Goal: Navigation & Orientation: Find specific page/section

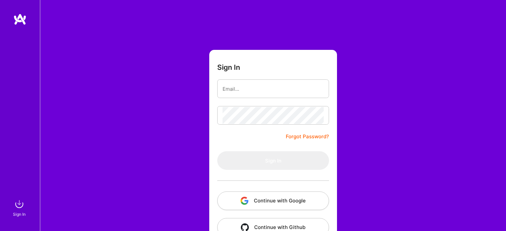
scroll to position [12, 0]
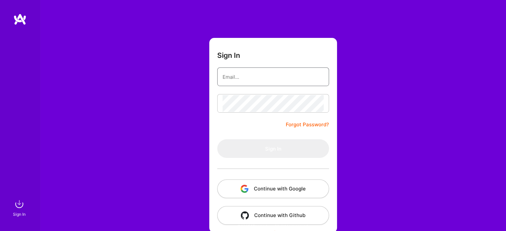
type input "[EMAIL_ADDRESS][DOMAIN_NAME]"
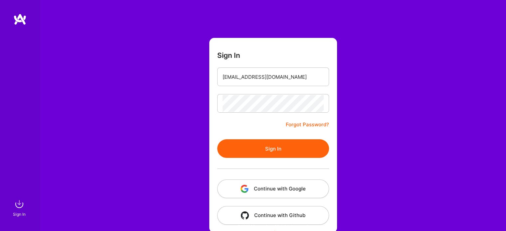
click at [357, 96] on div "Sign In [EMAIL_ADDRESS][DOMAIN_NAME] Forgot Password? Sign In Continue with Goo…" at bounding box center [273, 113] width 466 height 250
click at [279, 151] on button "Sign In" at bounding box center [273, 148] width 112 height 19
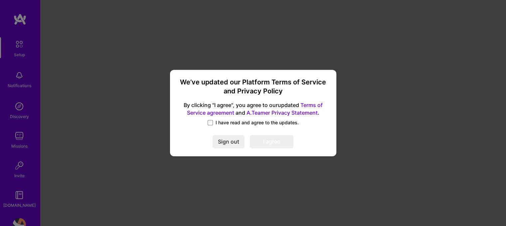
click at [217, 120] on span "I have read and agree to the updates." at bounding box center [257, 122] width 83 height 7
click at [0, 0] on input "I have read and agree to the updates." at bounding box center [0, 0] width 0 height 0
click at [280, 144] on button "I agree" at bounding box center [272, 141] width 44 height 13
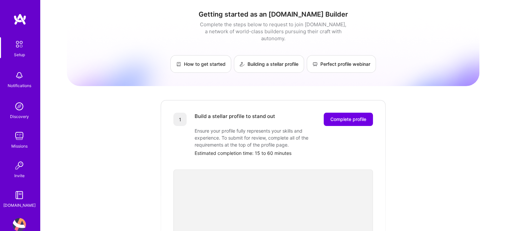
click at [19, 74] on img at bounding box center [19, 75] width 13 height 13
click at [14, 113] on div "Discovery" at bounding box center [19, 116] width 19 height 7
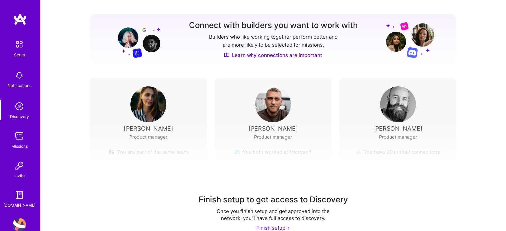
scroll to position [87, 0]
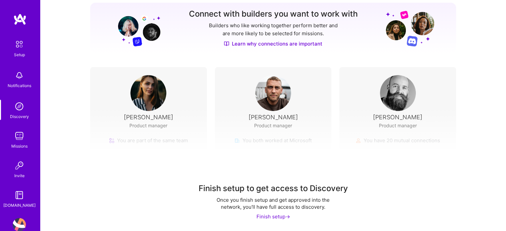
click at [20, 106] on img at bounding box center [19, 106] width 13 height 13
click at [19, 111] on img at bounding box center [19, 106] width 13 height 13
click at [18, 145] on div "Missions" at bounding box center [19, 146] width 16 height 7
